Goal: Task Accomplishment & Management: Manage account settings

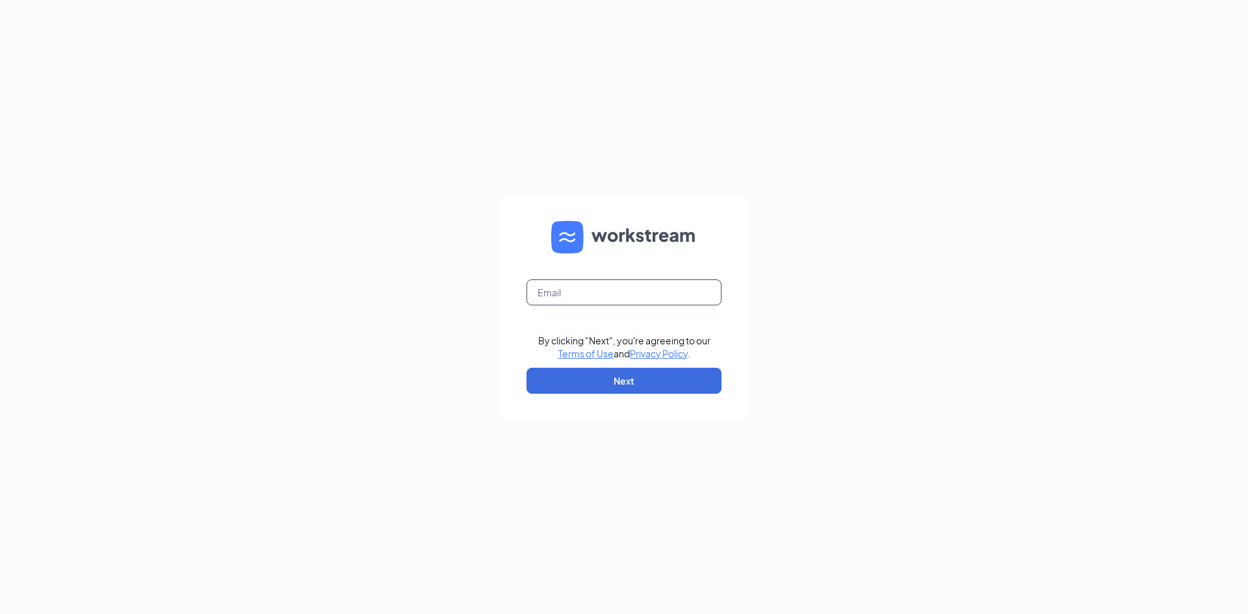
click at [604, 300] on input "text" at bounding box center [623, 292] width 195 height 26
type input "[EMAIL_ADDRESS][DOMAIN_NAME]"
click at [643, 387] on button "Next" at bounding box center [623, 381] width 195 height 26
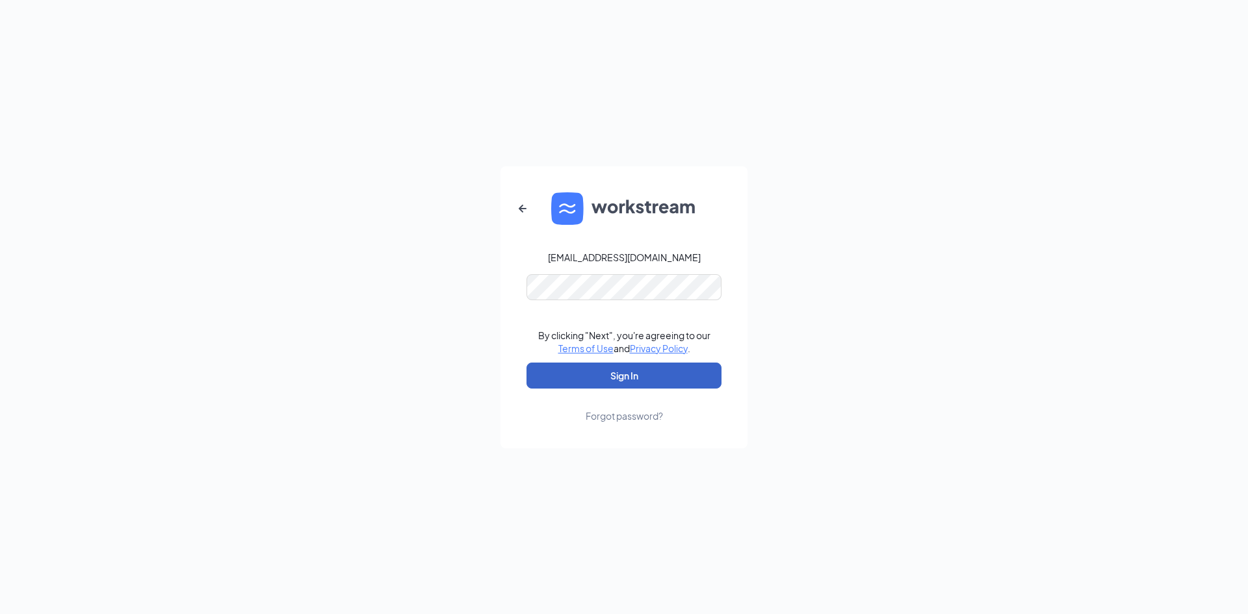
click at [656, 385] on button "Sign In" at bounding box center [623, 376] width 195 height 26
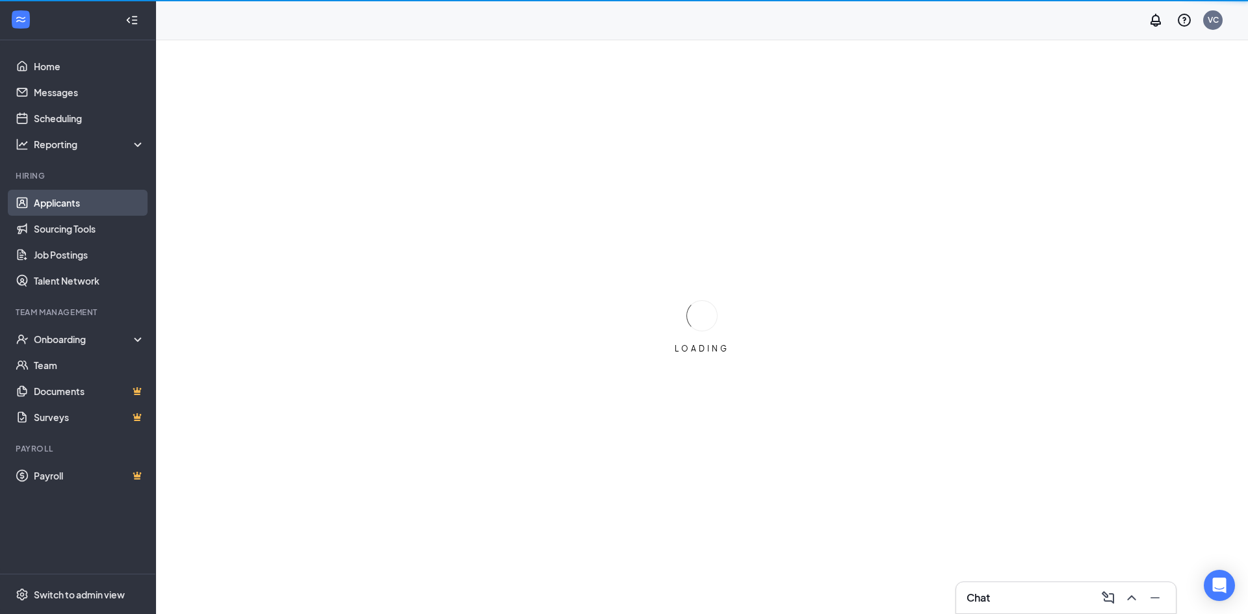
click at [81, 195] on link "Applicants" at bounding box center [89, 203] width 111 height 26
